Goal: Information Seeking & Learning: Learn about a topic

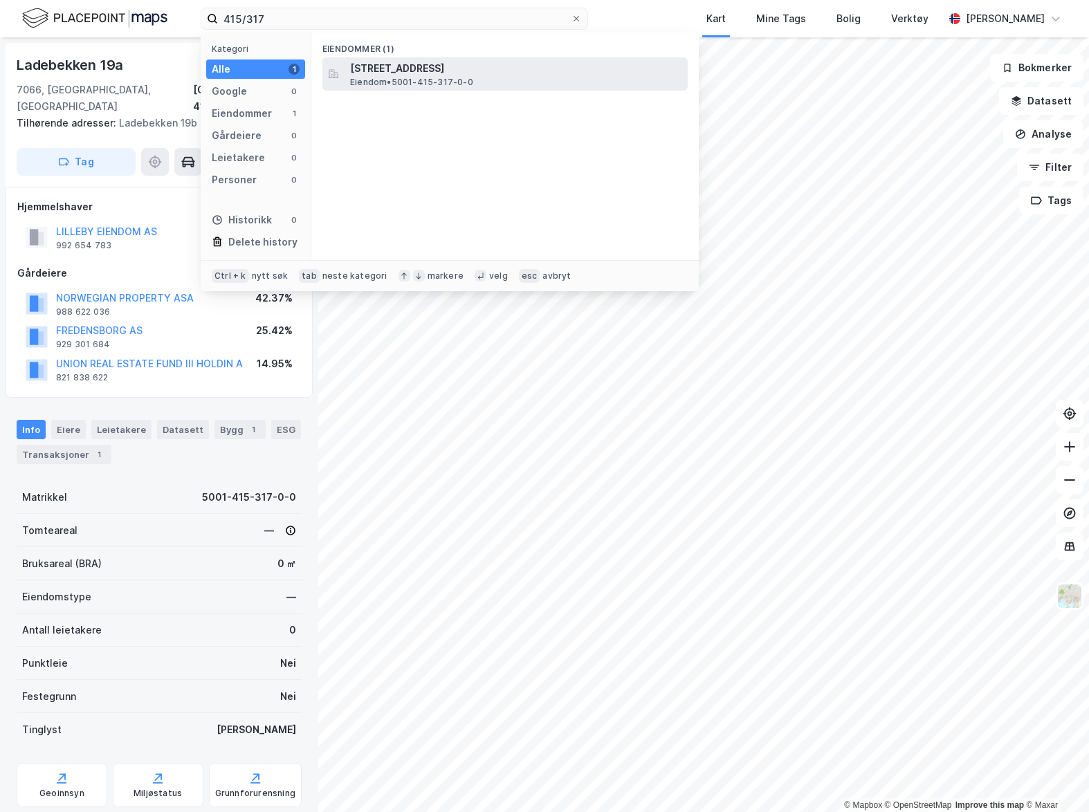
click at [417, 83] on span "Eiendom • 5001-415-317-0-0" at bounding box center [411, 82] width 123 height 11
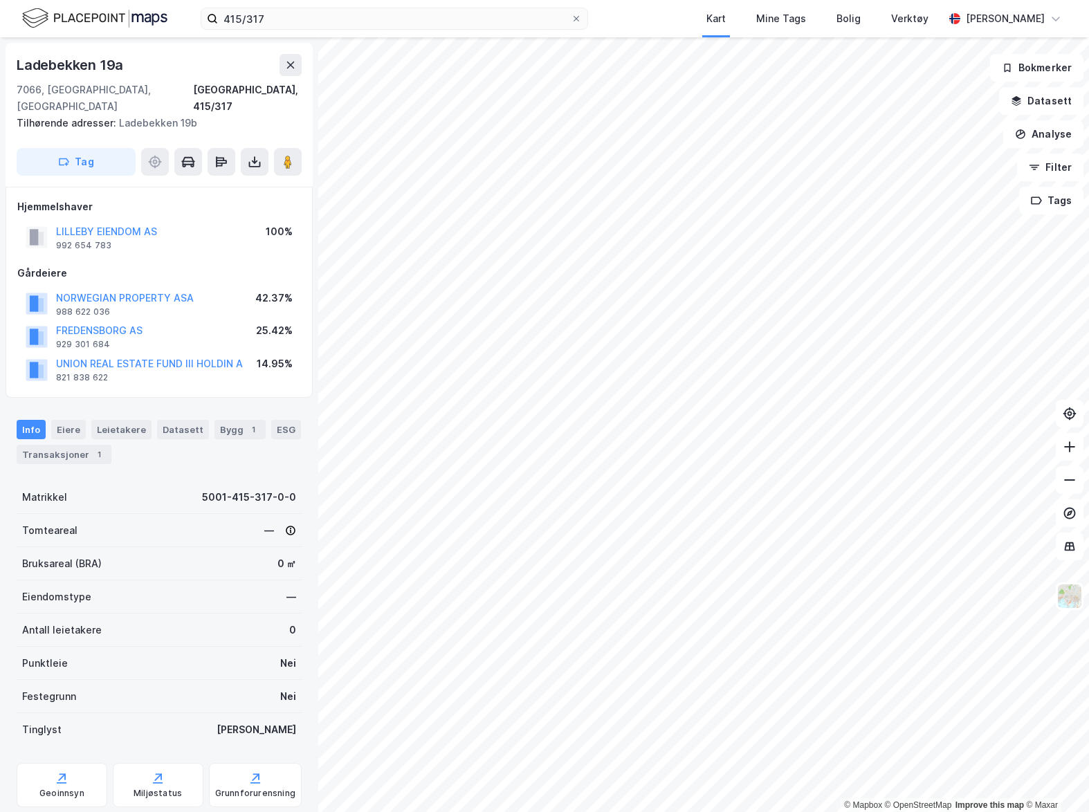
click at [406, 31] on div "415/317 Kart Mine Tags Bolig Verktøy [PERSON_NAME]" at bounding box center [544, 18] width 1089 height 37
click at [400, 12] on input "415/317" at bounding box center [394, 18] width 353 height 21
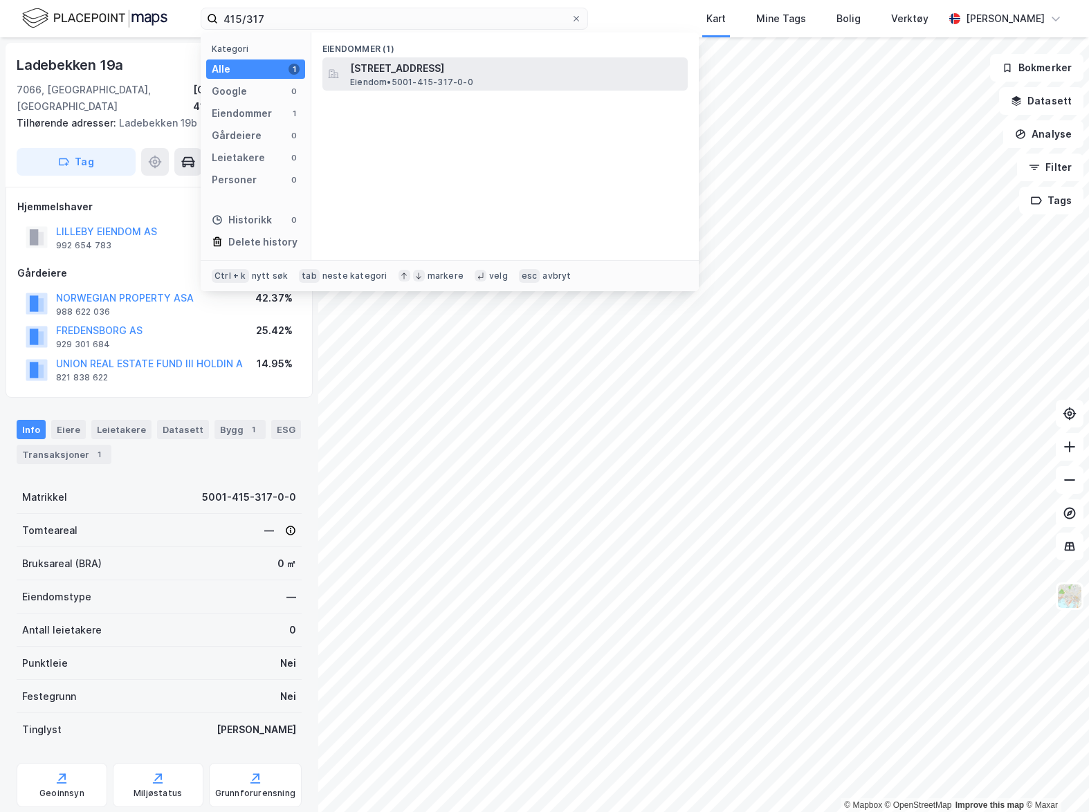
click at [383, 68] on span "[STREET_ADDRESS]" at bounding box center [516, 68] width 332 height 17
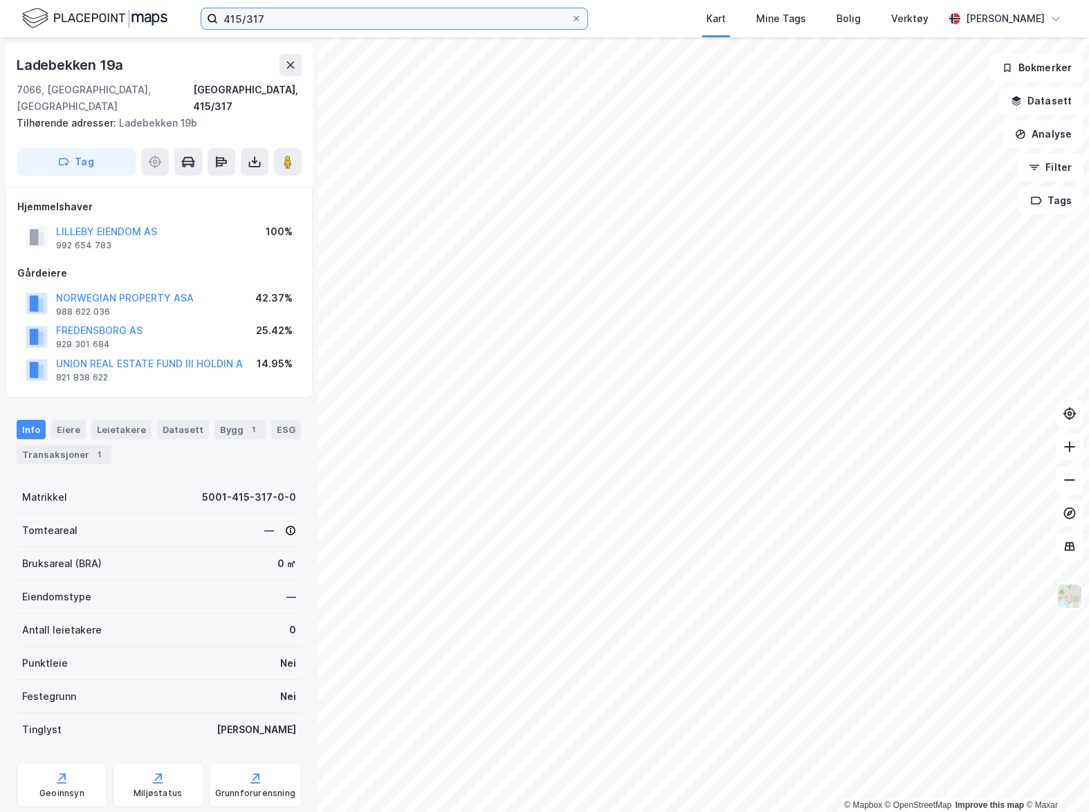
click at [318, 17] on input "415/317" at bounding box center [394, 18] width 353 height 21
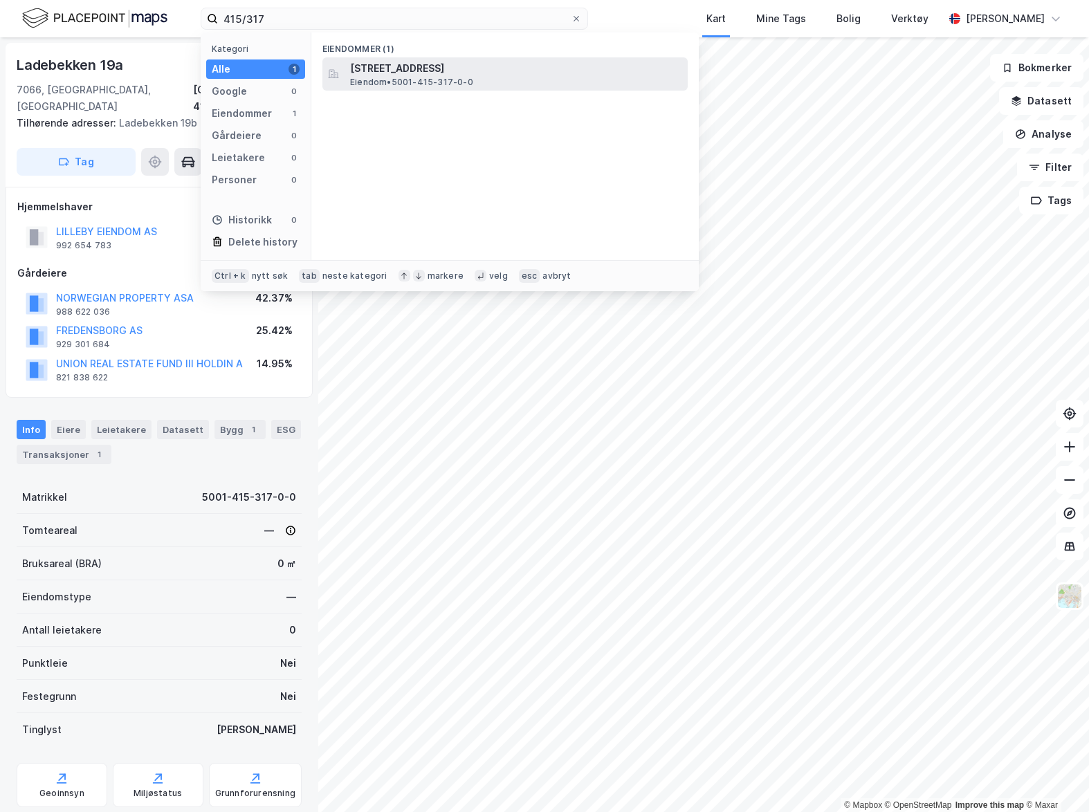
click at [381, 72] on span "[STREET_ADDRESS]" at bounding box center [516, 68] width 332 height 17
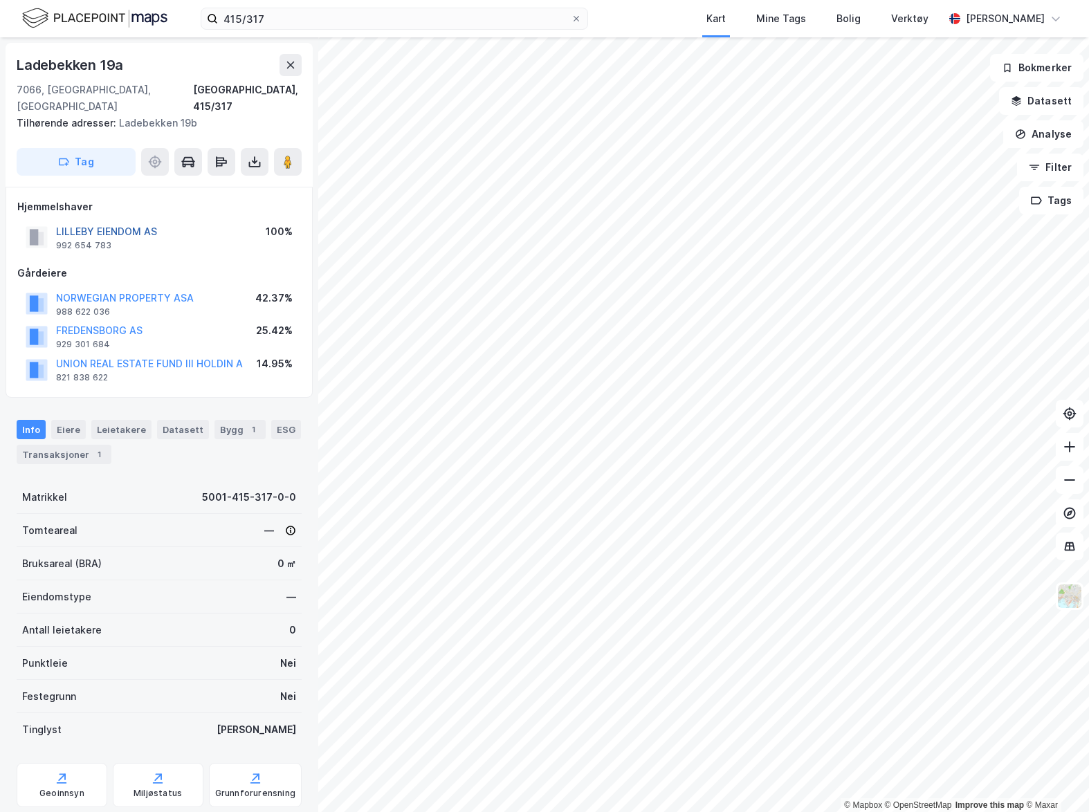
click at [0, 0] on button "LILLEBY EIENDOM AS" at bounding box center [0, 0] width 0 height 0
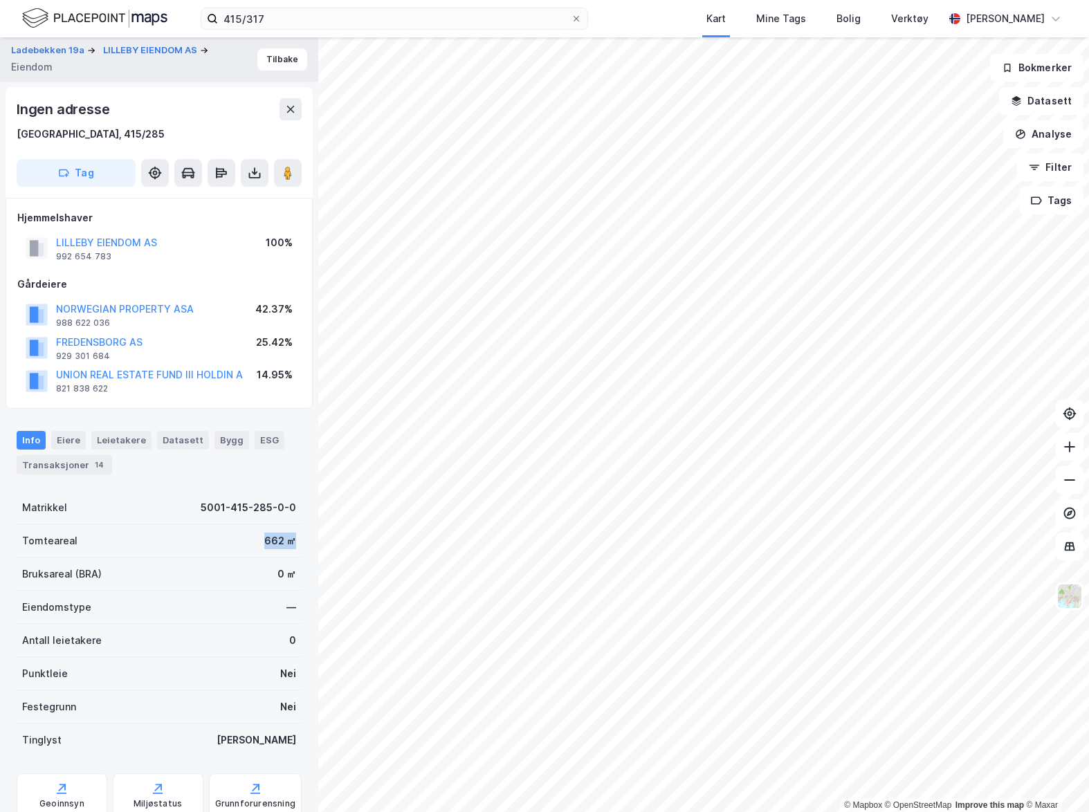
drag, startPoint x: 247, startPoint y: 546, endPoint x: 300, endPoint y: 543, distance: 52.7
click at [300, 543] on div "Ladebekken 19a LILLEBY EIENDOM AS [PERSON_NAME] Ingen adresse [GEOGRAPHIC_DATA]…" at bounding box center [159, 424] width 318 height 775
drag, startPoint x: 300, startPoint y: 543, endPoint x: 235, endPoint y: 563, distance: 68.3
click at [235, 563] on div "Bruksareal (BRA) 0 ㎡" at bounding box center [159, 574] width 285 height 33
click at [606, 26] on div "415/317 Kart Mine Tags Bolig Verktøy [PERSON_NAME]" at bounding box center [544, 18] width 1089 height 37
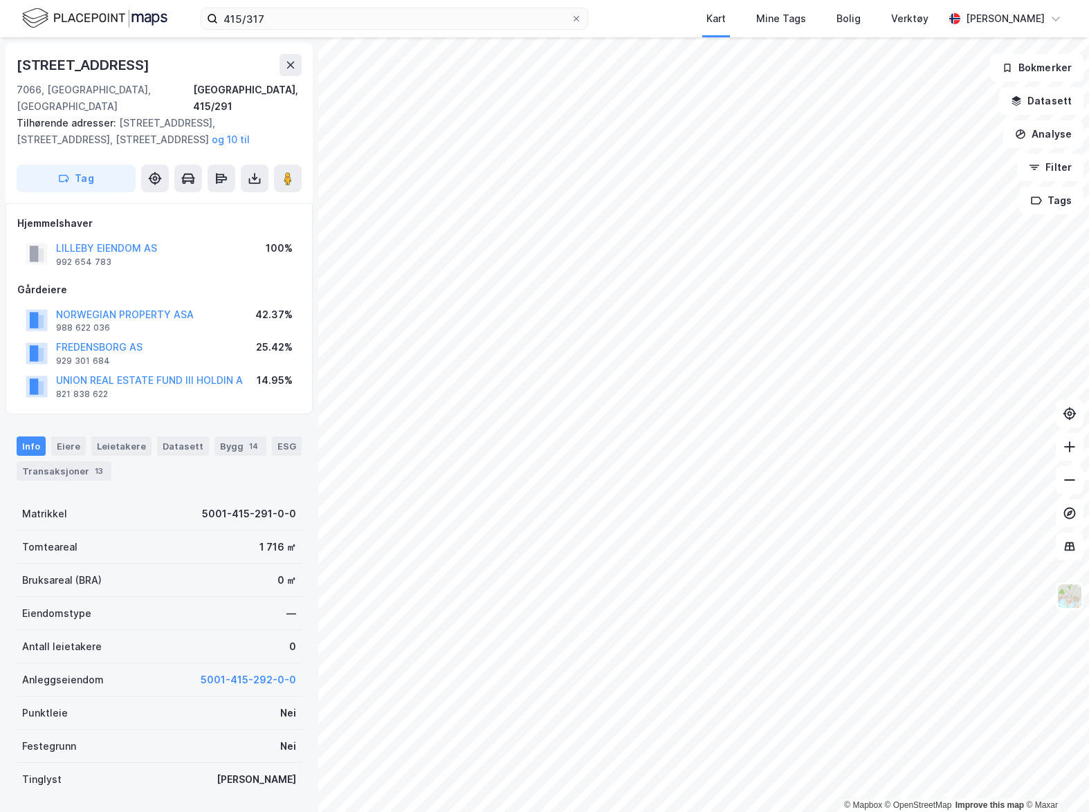
click at [66, 420] on div "Info [PERSON_NAME] Datasett Bygg 14 ESG Transaksjoner 13" at bounding box center [159, 453] width 318 height 66
click at [67, 437] on div "Eiere" at bounding box center [68, 446] width 35 height 19
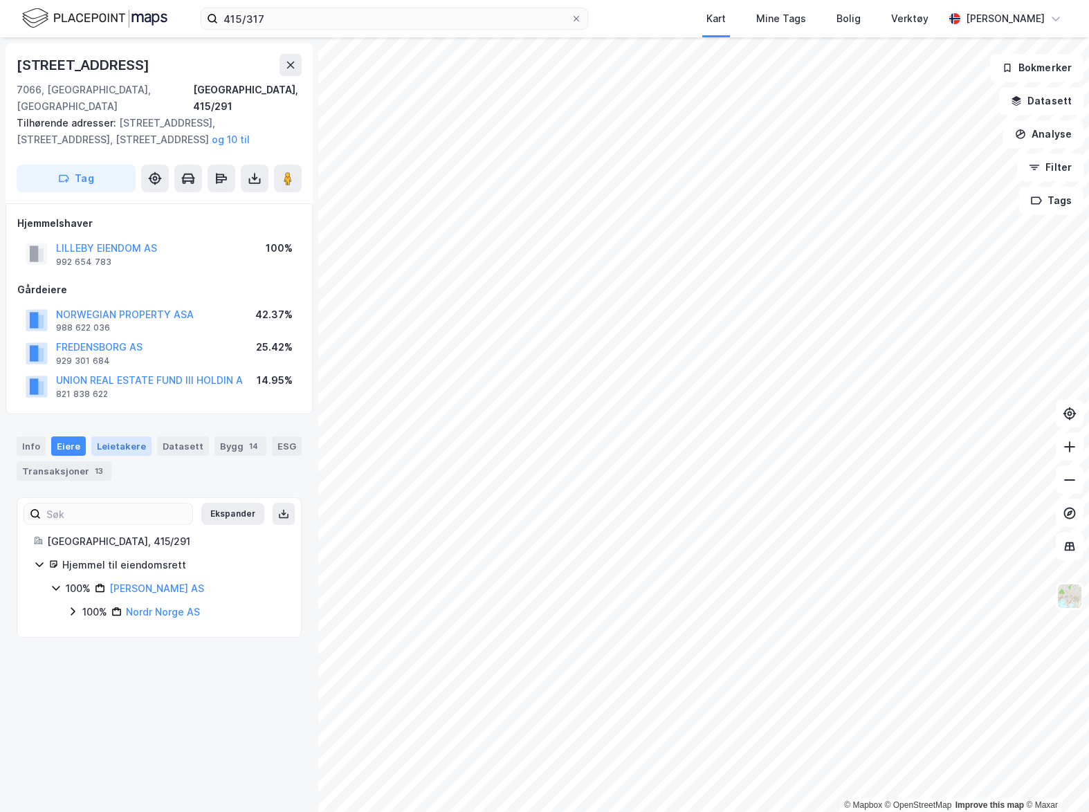
click at [111, 437] on div "Leietakere" at bounding box center [121, 446] width 60 height 19
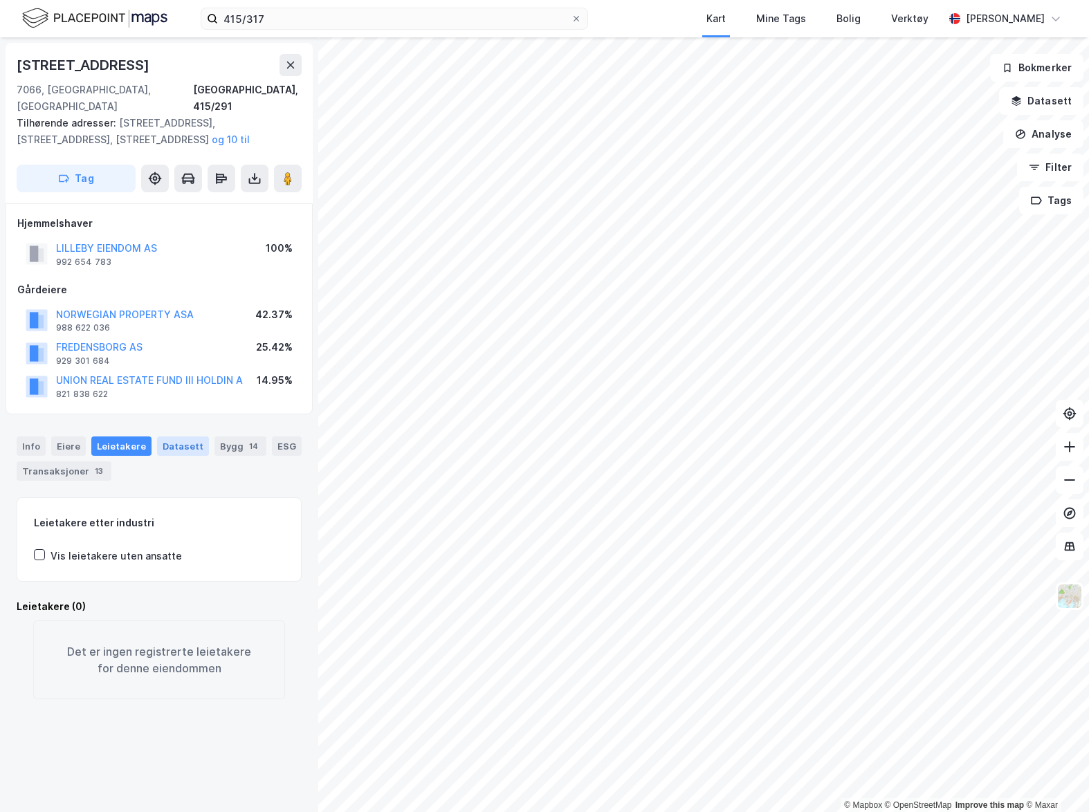
click at [186, 437] on div "Datasett" at bounding box center [183, 446] width 52 height 19
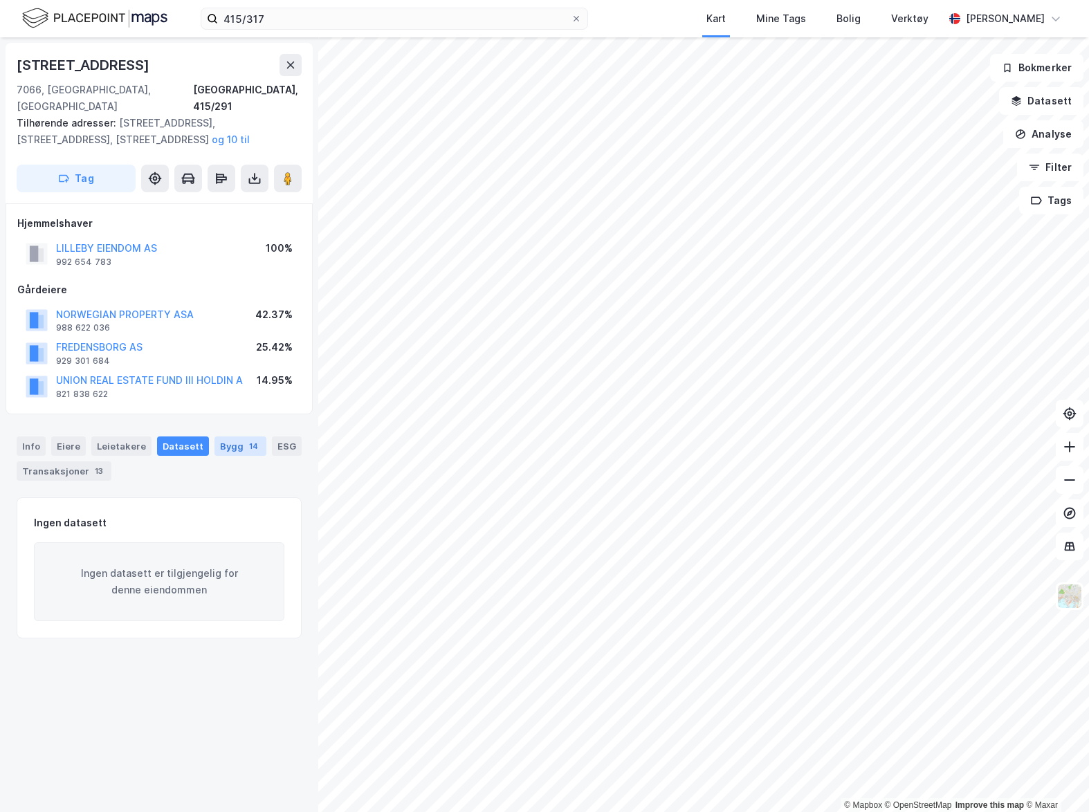
click at [230, 437] on div "Bygg 14" at bounding box center [241, 446] width 52 height 19
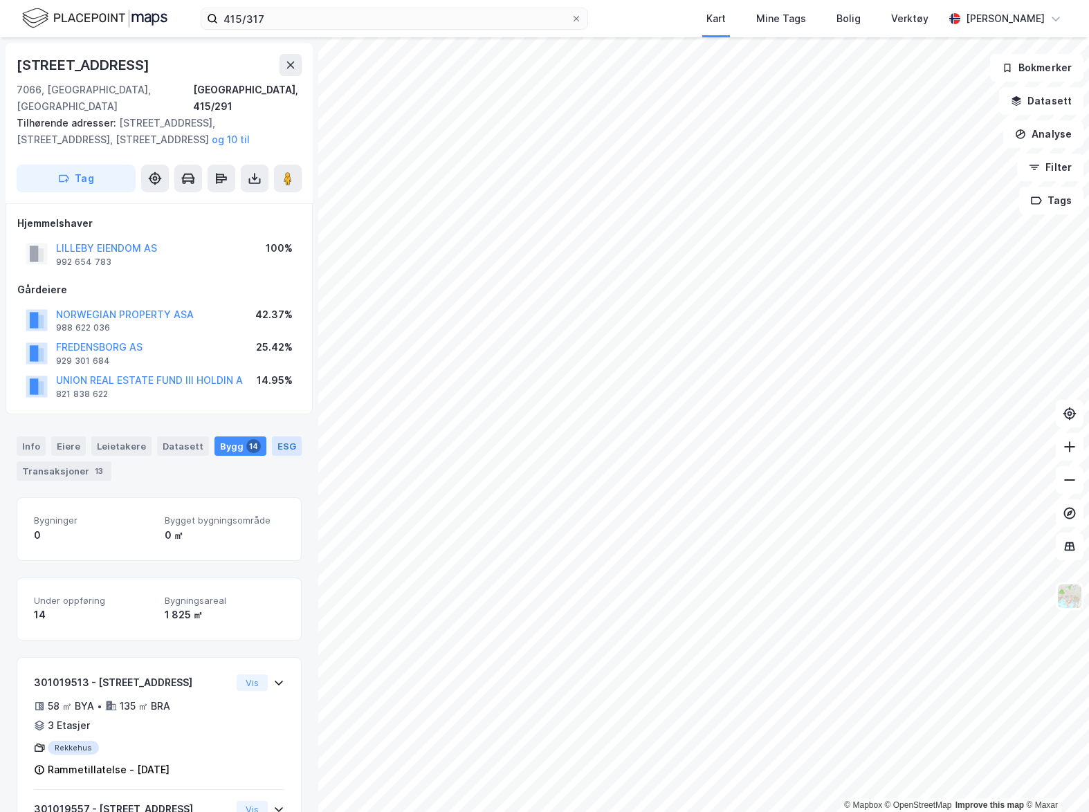
click at [272, 437] on div "ESG" at bounding box center [287, 446] width 30 height 19
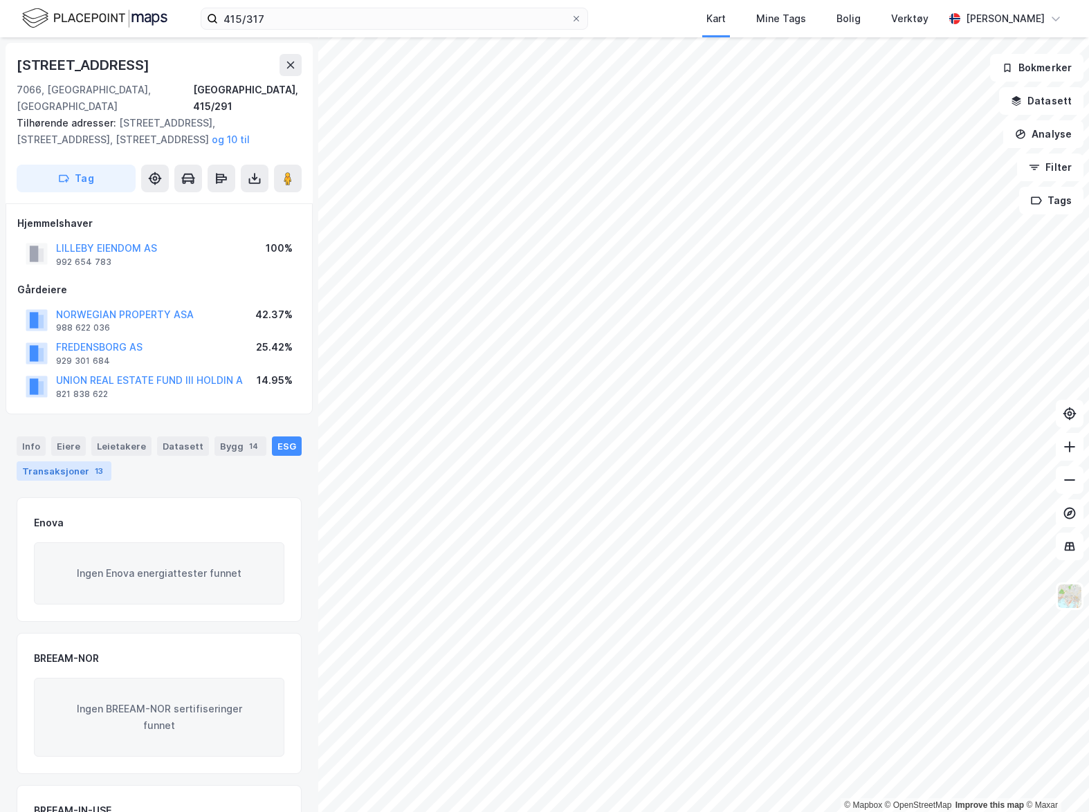
click at [63, 462] on div "Transaksjoner 13" at bounding box center [64, 471] width 95 height 19
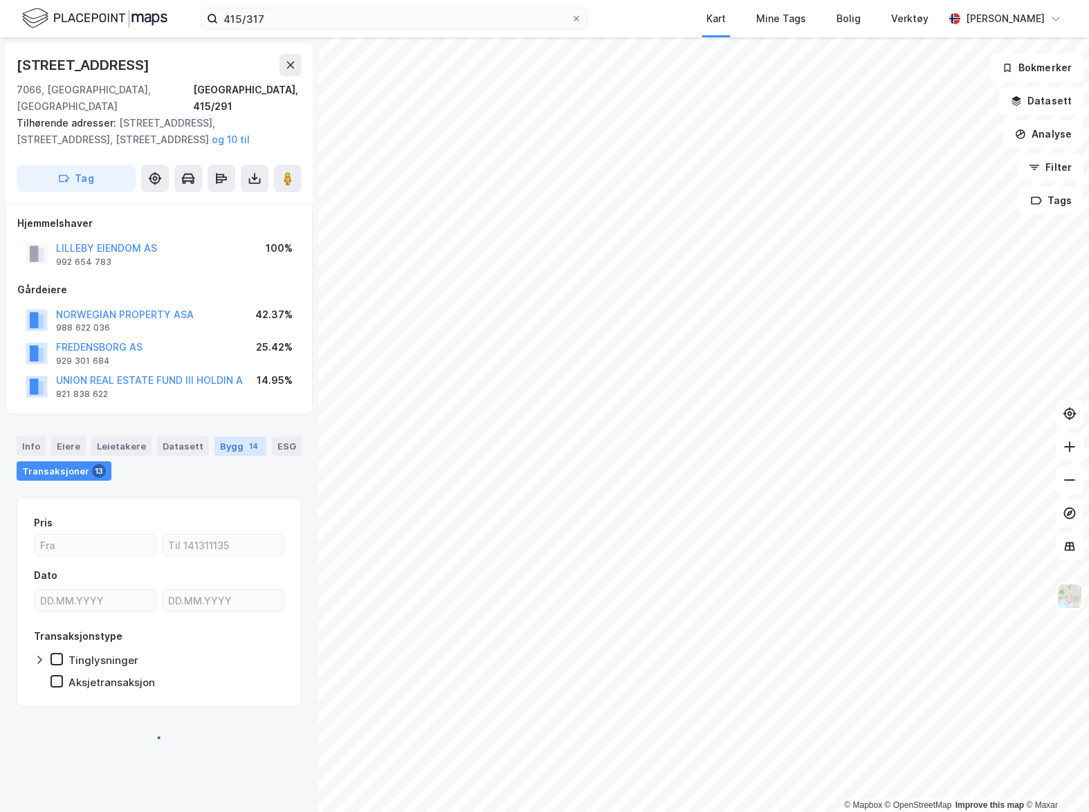
click at [215, 437] on div "Bygg 14" at bounding box center [241, 446] width 52 height 19
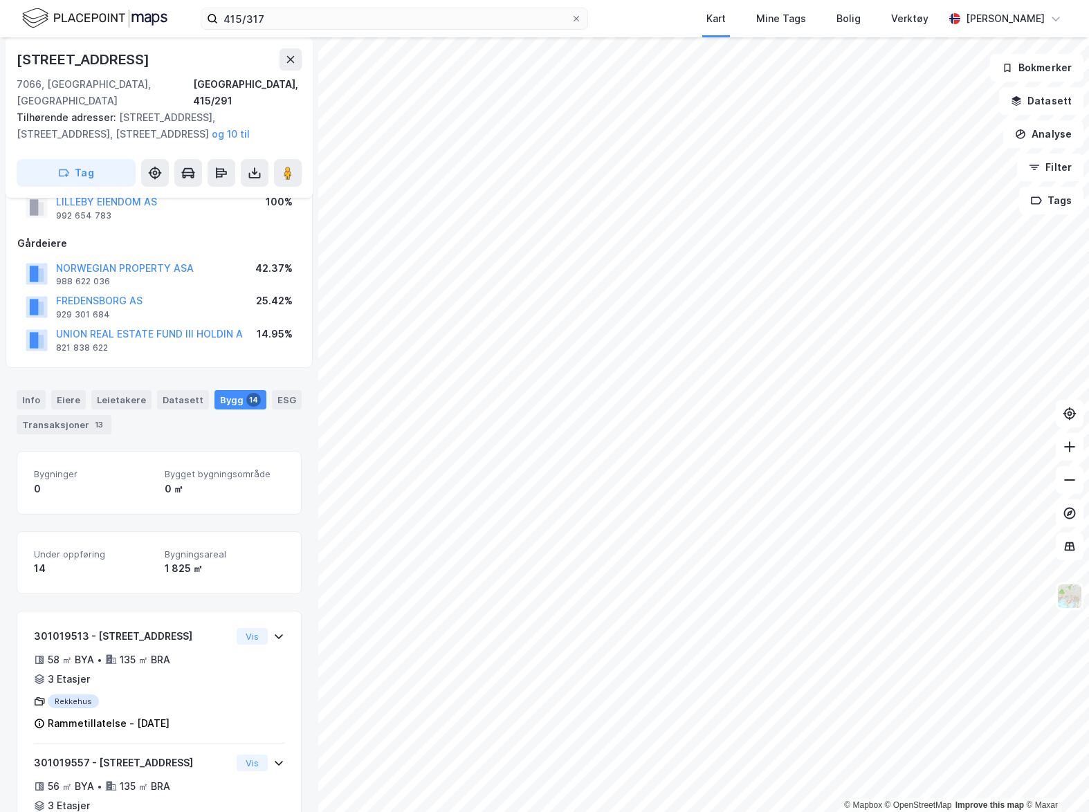
scroll to position [35, 0]
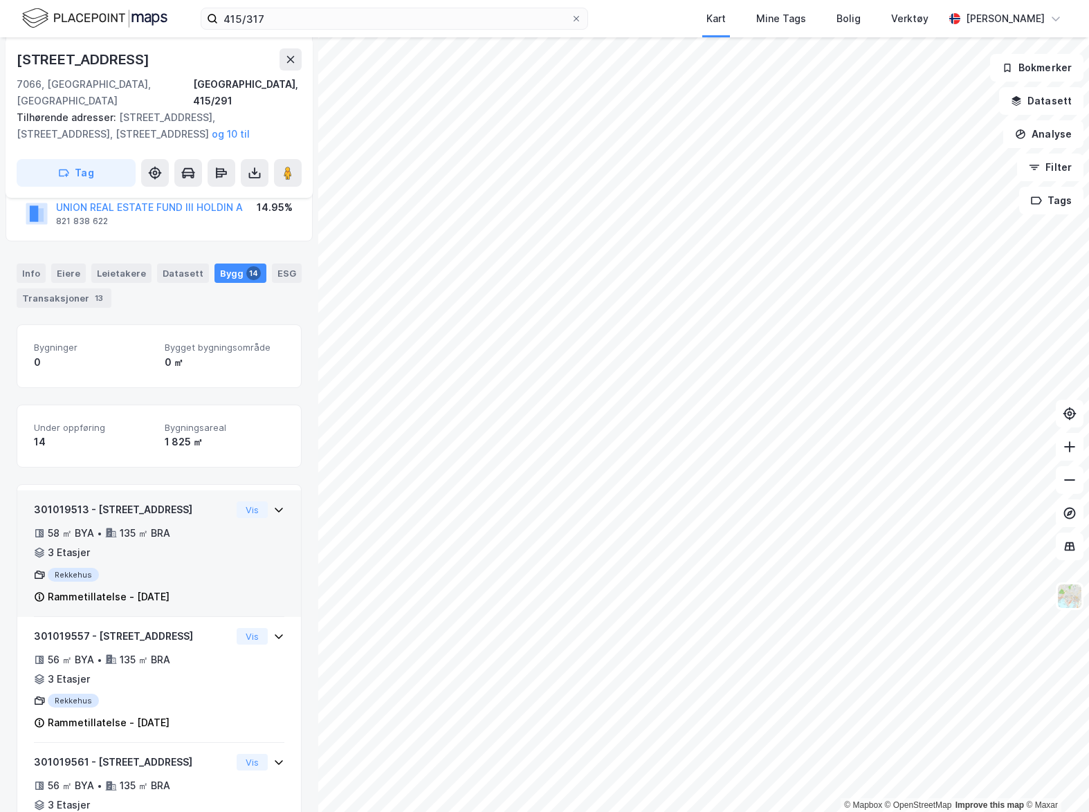
scroll to position [174, 0]
click at [192, 546] on div "301019513 - [GEOGRAPHIC_DATA] 29 58 ㎡ BYA • 135 ㎡ BRA • 3 Etasjer Rekkehus Ramm…" at bounding box center [132, 553] width 197 height 104
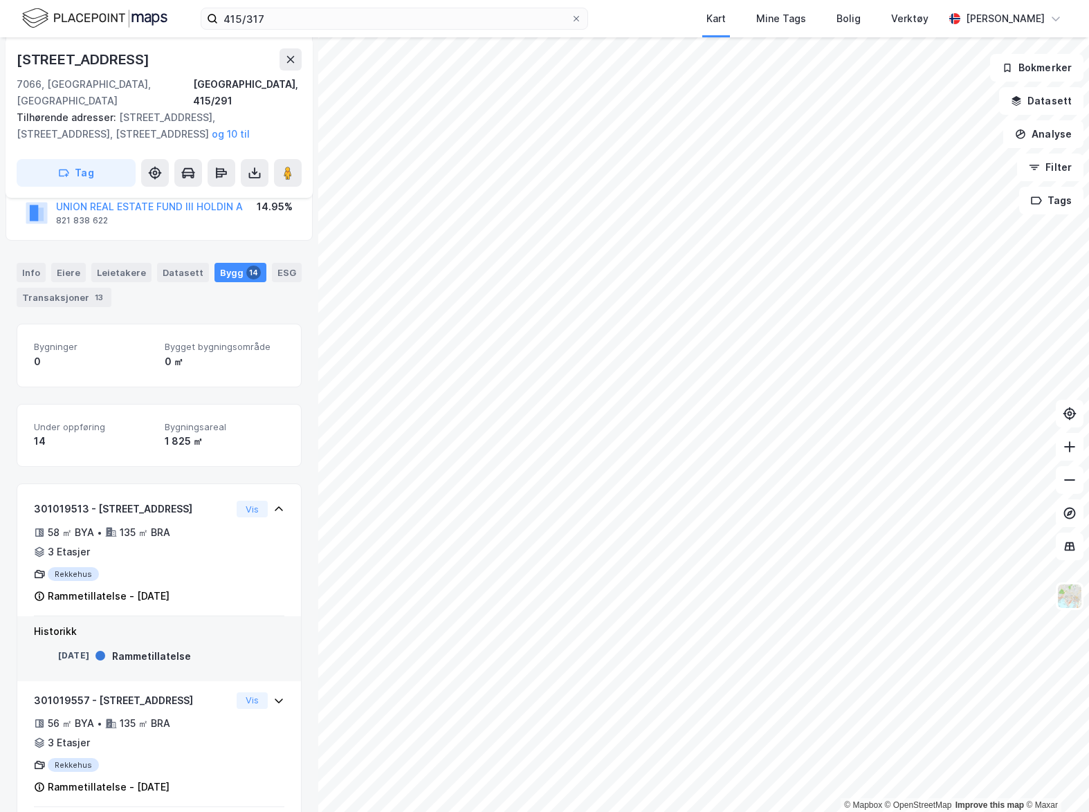
click at [113, 648] on div "Rammetillatelse" at bounding box center [151, 656] width 79 height 17
drag, startPoint x: 113, startPoint y: 644, endPoint x: 106, endPoint y: 627, distance: 18.9
click at [106, 627] on div "Historikk [DATE] Rammetillatelse" at bounding box center [159, 649] width 284 height 65
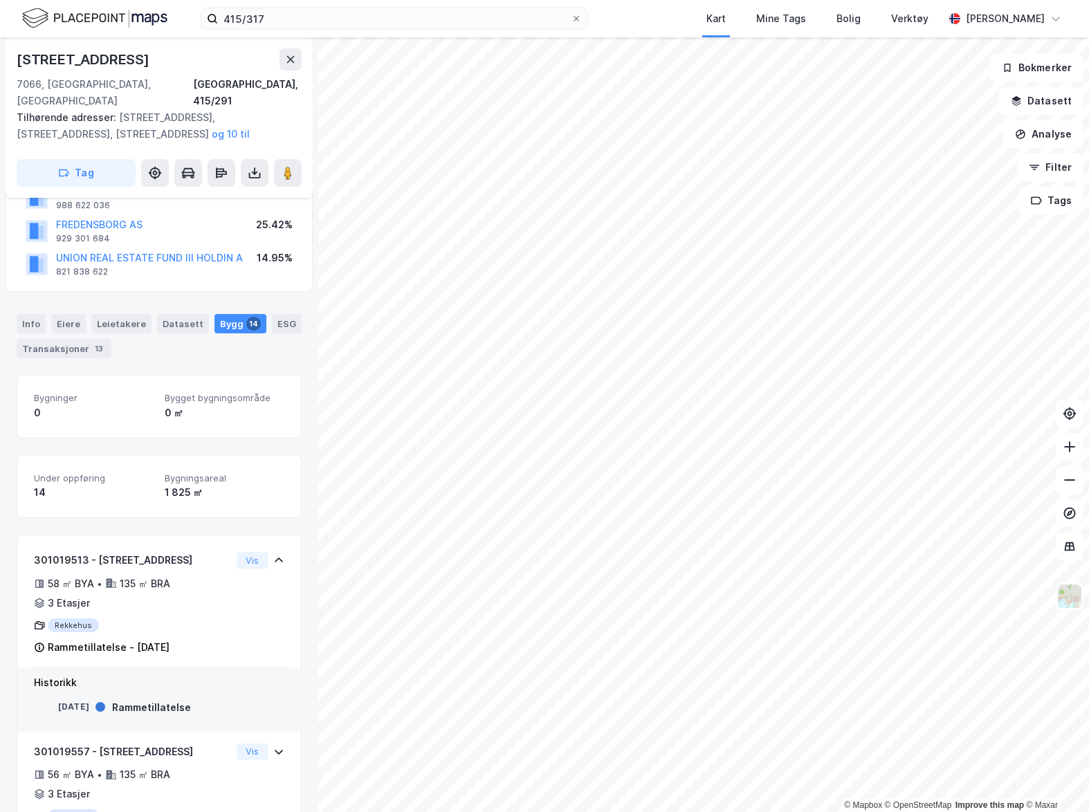
scroll to position [0, 0]
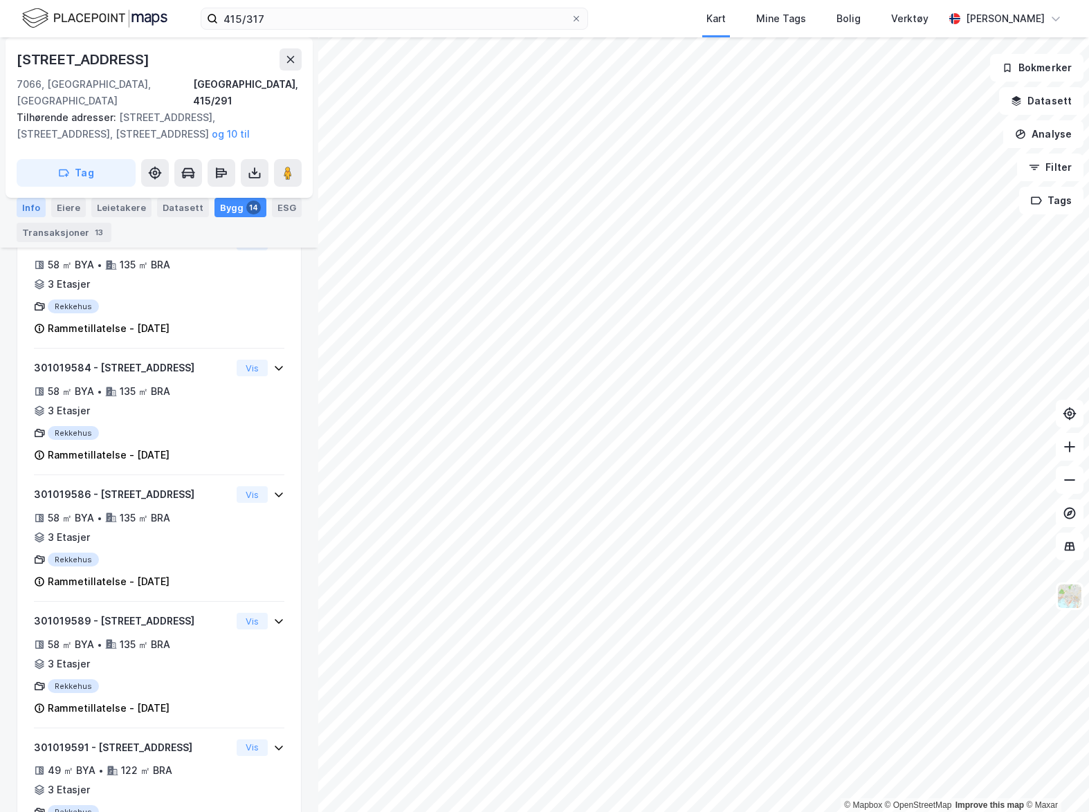
click at [35, 217] on div "Info" at bounding box center [31, 207] width 29 height 19
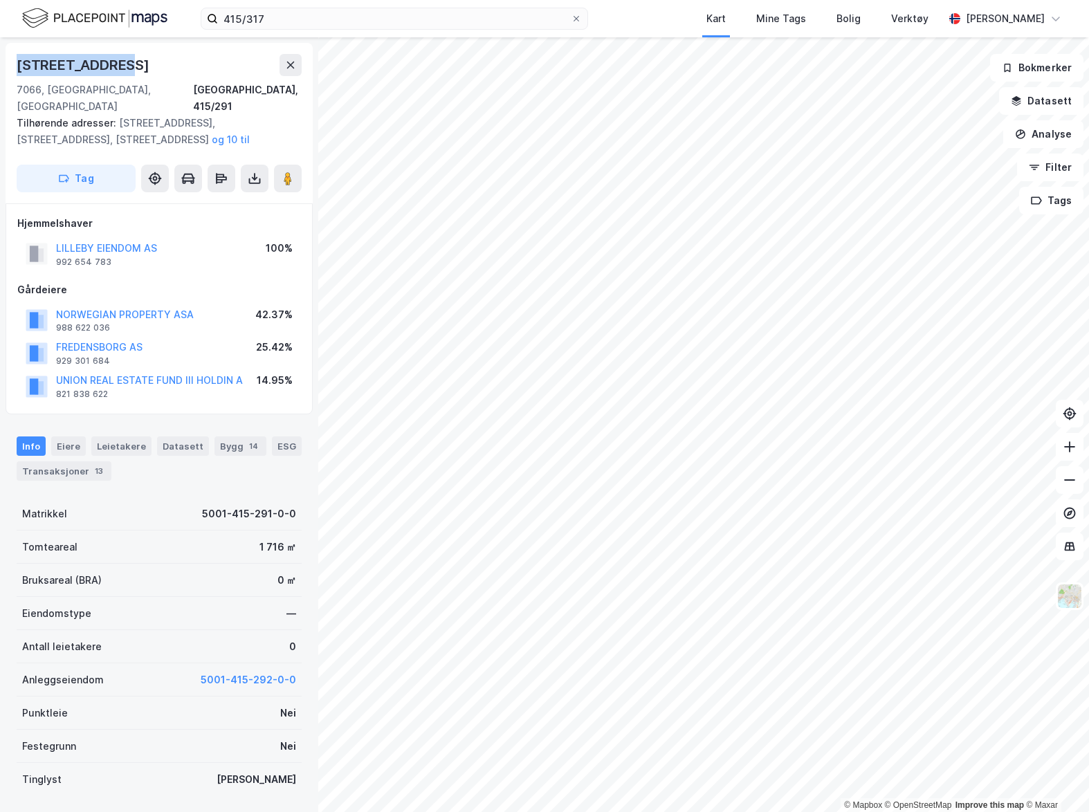
drag, startPoint x: 161, startPoint y: 51, endPoint x: 20, endPoint y: 46, distance: 140.6
click at [20, 46] on div "[STREET_ADDRESS], 415/291 Tilhørende adresser: [STREET_ADDRESS], [STREET_ADDRES…" at bounding box center [159, 123] width 307 height 161
copy div "[STREET_ADDRESS]"
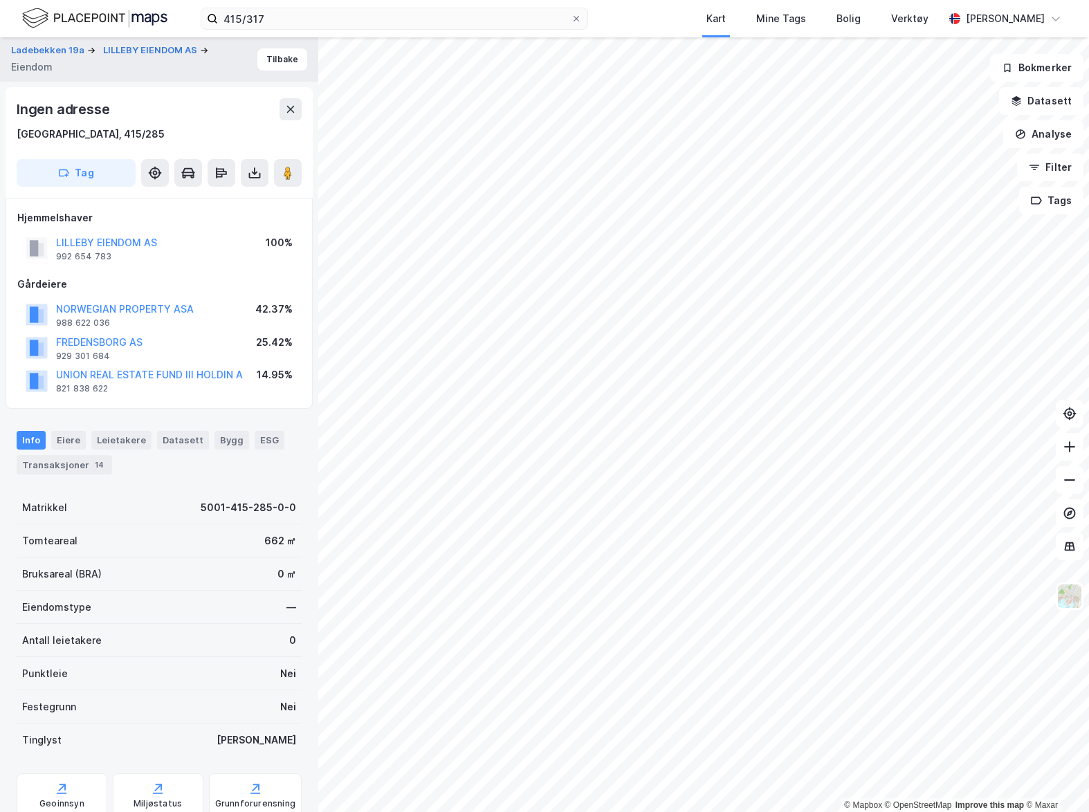
scroll to position [3, 0]
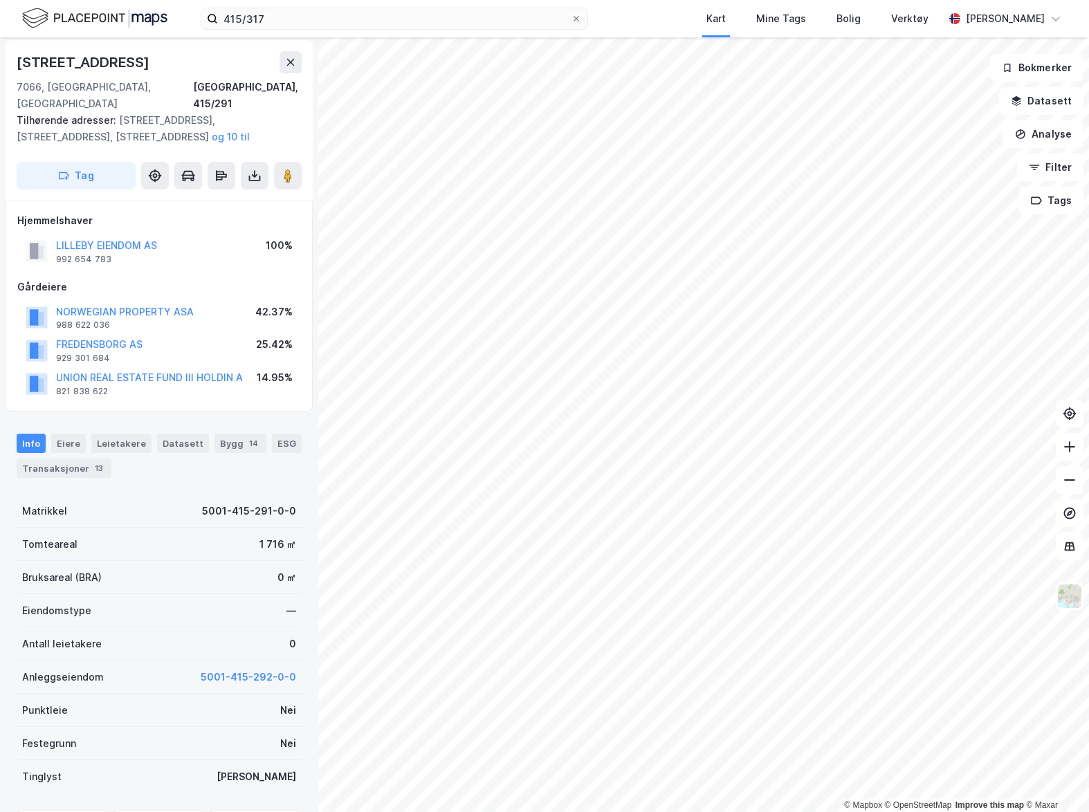
scroll to position [3, 0]
